Goal: Task Accomplishment & Management: Manage account settings

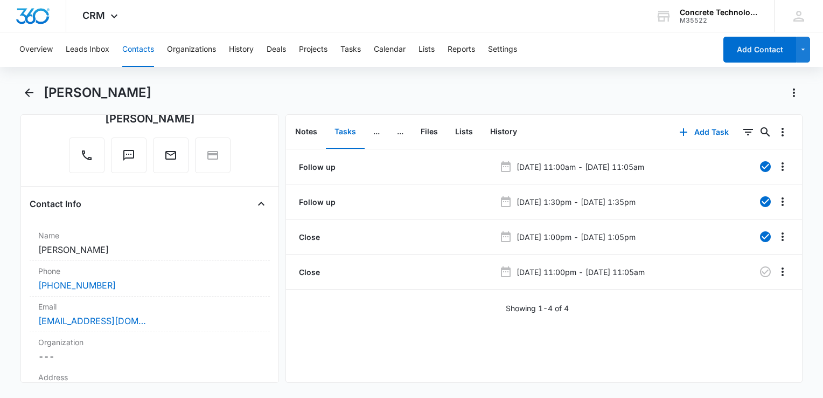
scroll to position [108, 0]
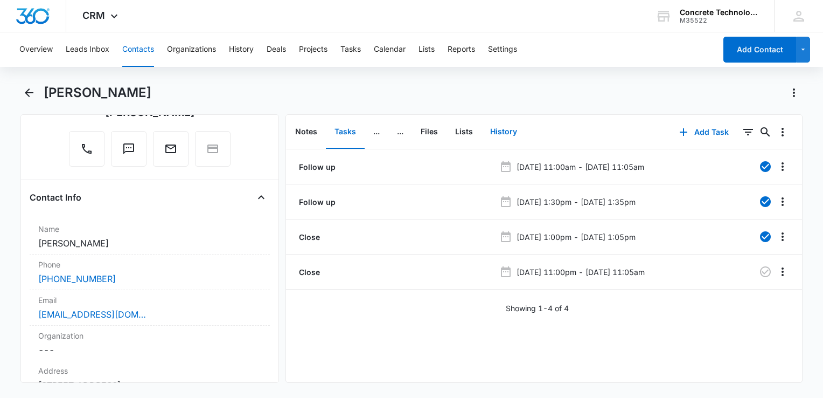
click at [504, 128] on button "History" at bounding box center [504, 131] width 44 height 33
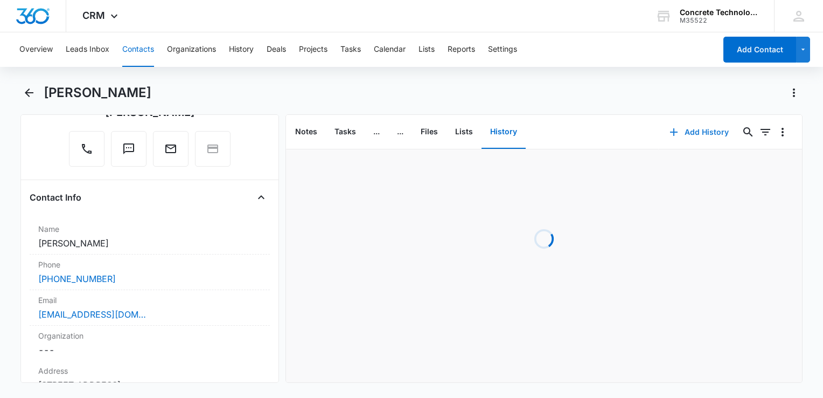
click at [668, 134] on icon "button" at bounding box center [674, 132] width 13 height 13
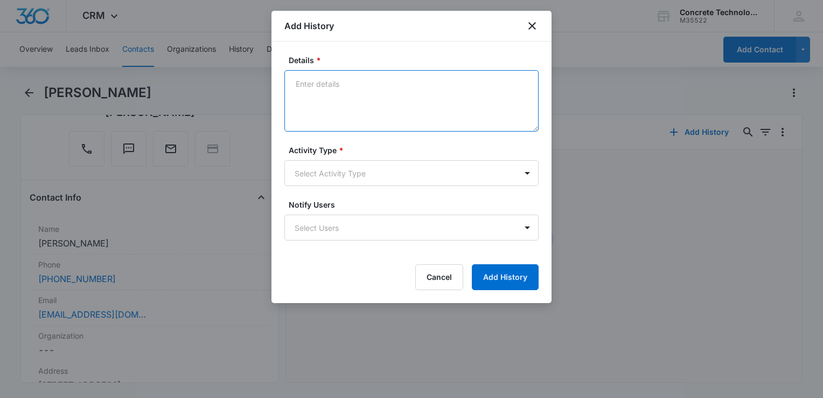
click at [444, 108] on textarea "Details *" at bounding box center [412, 100] width 254 height 61
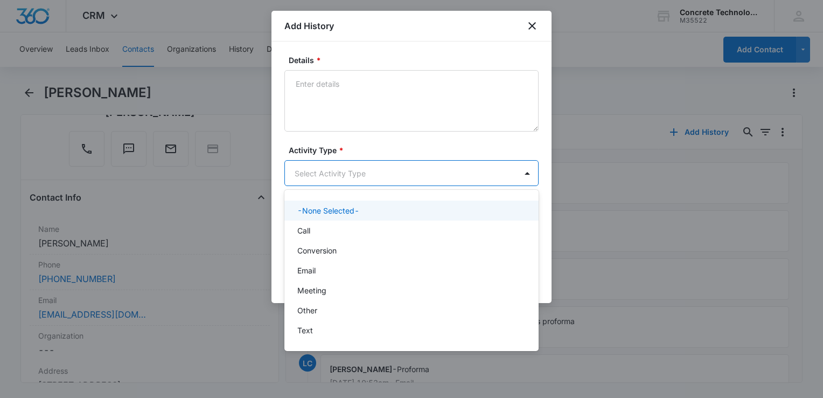
click at [378, 184] on body "CRM Apps Reputation Websites Forms CRM Email Social Content Ads Intelligence Fi…" at bounding box center [411, 199] width 823 height 398
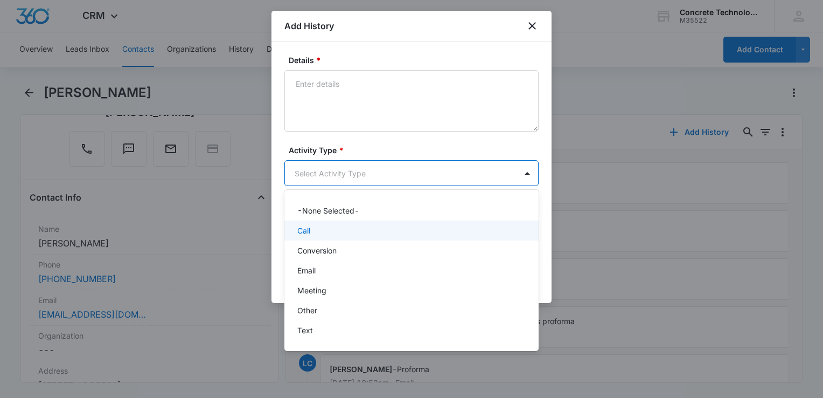
click at [349, 235] on div "Call" at bounding box center [410, 230] width 226 height 11
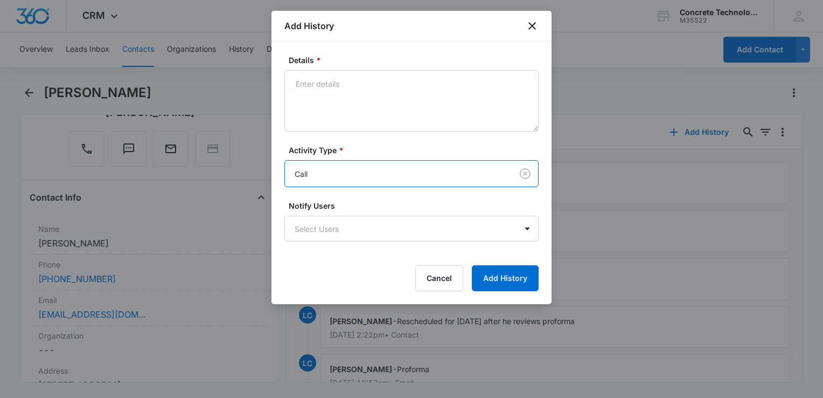
click at [349, 235] on body "CRM Apps Reputation Websites Forms CRM Email Social Content Ads Intelligence Fi…" at bounding box center [411, 199] width 823 height 398
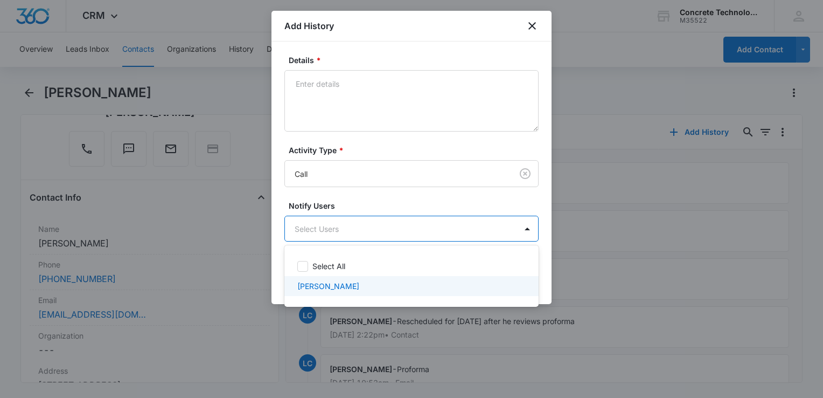
drag, startPoint x: 339, startPoint y: 283, endPoint x: 349, endPoint y: 266, distance: 20.1
click at [340, 283] on p "[PERSON_NAME]" at bounding box center [328, 285] width 62 height 11
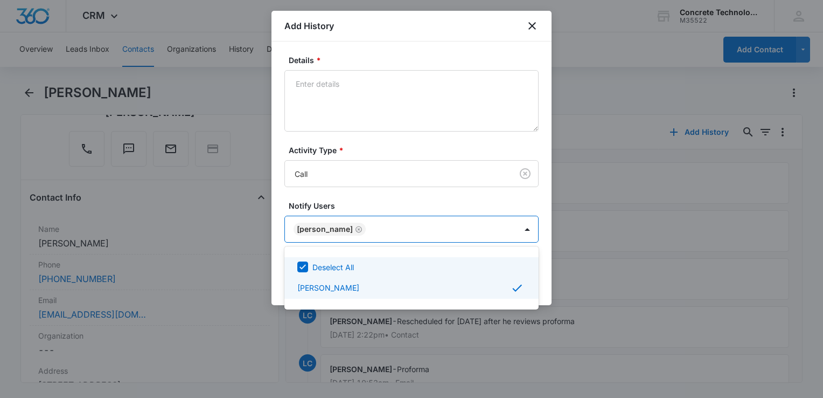
click at [368, 94] on div at bounding box center [411, 199] width 823 height 398
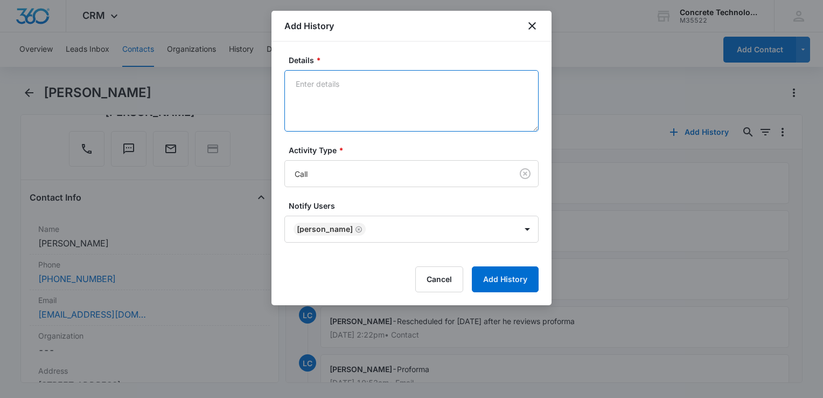
click at [369, 92] on textarea "Details *" at bounding box center [412, 100] width 254 height 61
type textarea "He called back he was maintence director for"
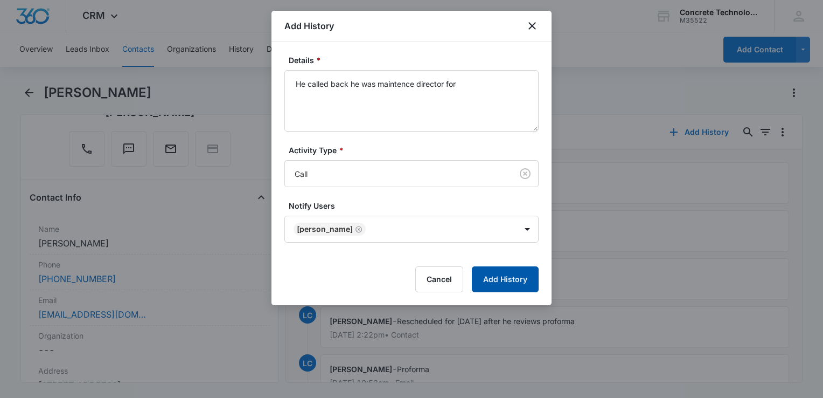
click at [508, 287] on button "Add History" at bounding box center [505, 279] width 67 height 26
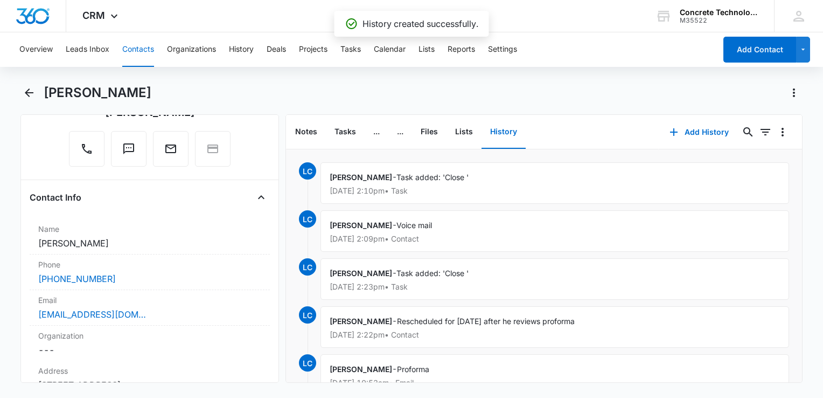
click at [160, 314] on div "[EMAIL_ADDRESS][DOMAIN_NAME]" at bounding box center [149, 314] width 223 height 13
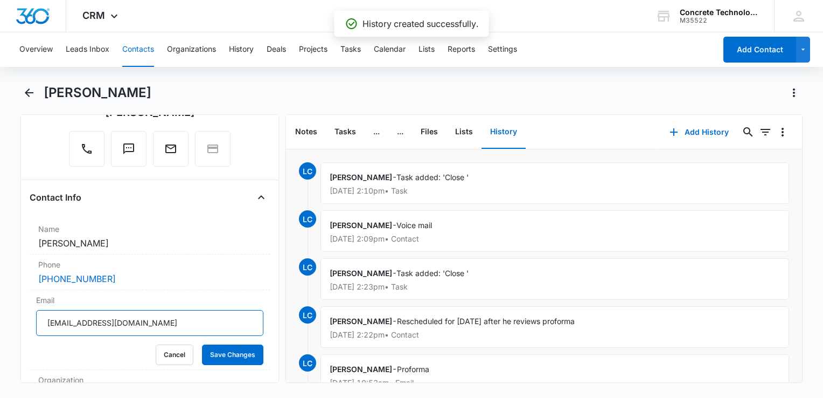
drag, startPoint x: 160, startPoint y: 314, endPoint x: 2, endPoint y: 246, distance: 172.1
click at [0, 245] on html "CRM Apps Reputation Websites Forms CRM Email Social Content Ads Intelligence Fi…" at bounding box center [411, 199] width 823 height 398
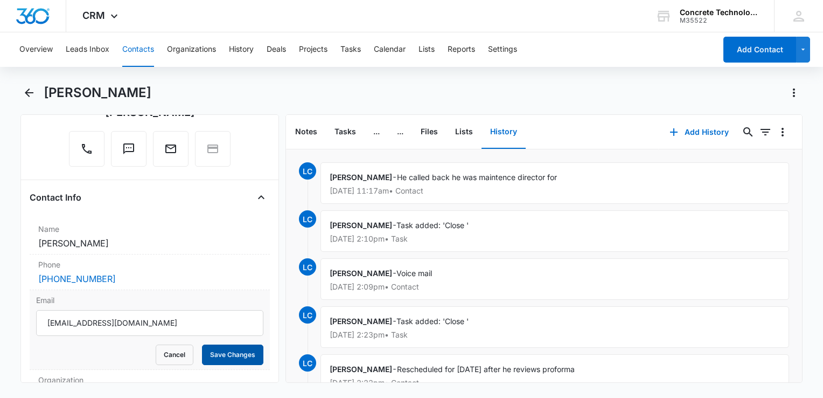
click at [210, 349] on button "Save Changes" at bounding box center [232, 354] width 61 height 20
